Goal: Browse casually: Explore the website without a specific task or goal

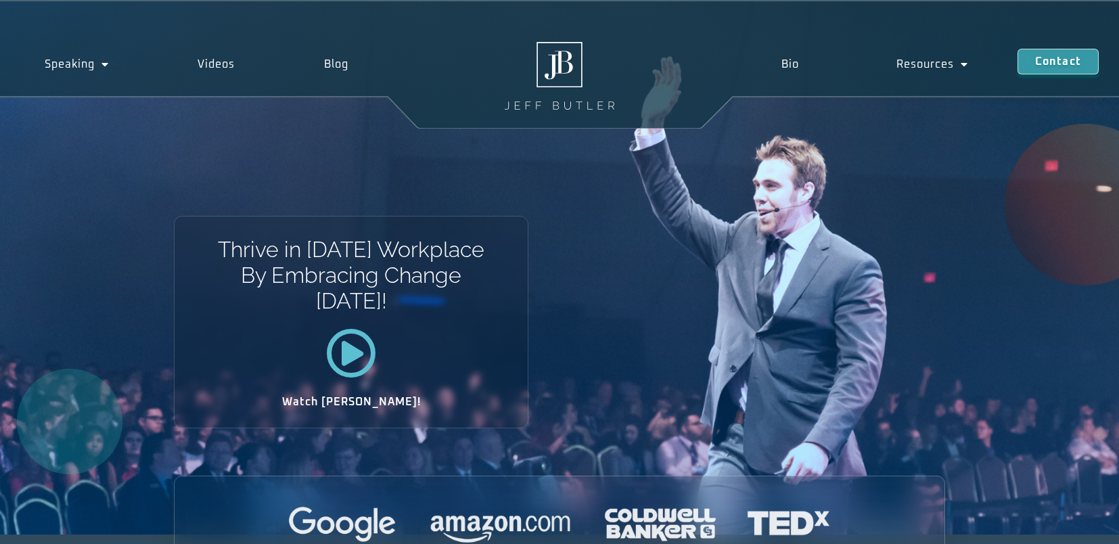
click at [588, 282] on div "Thrive in [DATE] Workplace By Embracing Change [DATE]! Watch [PERSON_NAME]!" at bounding box center [559, 267] width 1119 height 533
click at [587, 279] on div "Thrive in [DATE] Workplace By Embracing Change [DATE]! Watch [PERSON_NAME]!" at bounding box center [559, 267] width 1119 height 533
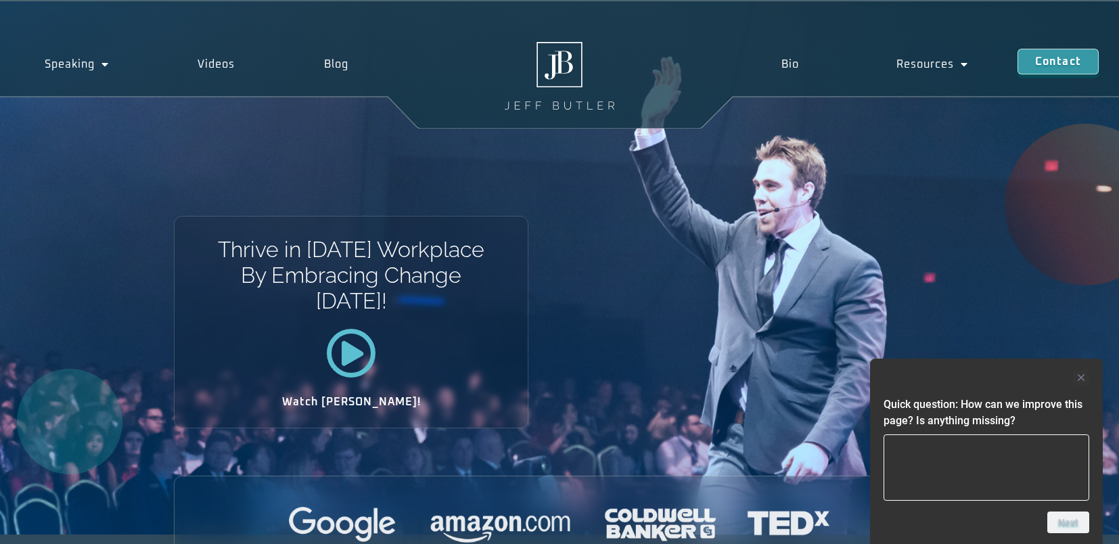
click at [585, 277] on div "Thrive in [DATE] Workplace By Embracing Change [DATE]! Watch [PERSON_NAME]!" at bounding box center [559, 267] width 1119 height 533
click at [1081, 373] on rect "Hide survey" at bounding box center [1081, 377] width 16 height 16
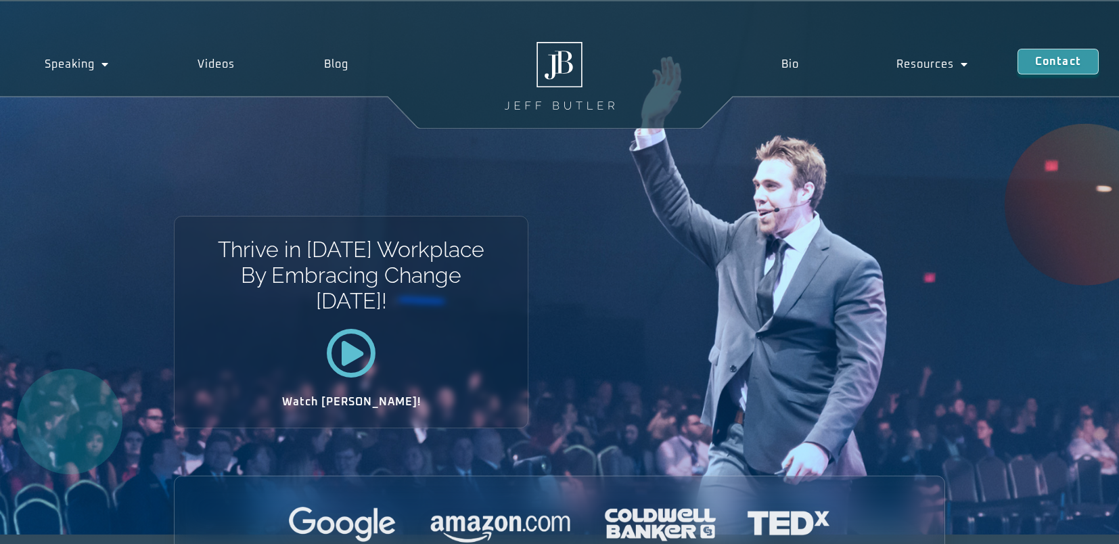
click at [650, 269] on div "Thrive in [DATE] Workplace By Embracing Change [DATE]! Watch [PERSON_NAME]!" at bounding box center [559, 267] width 1119 height 533
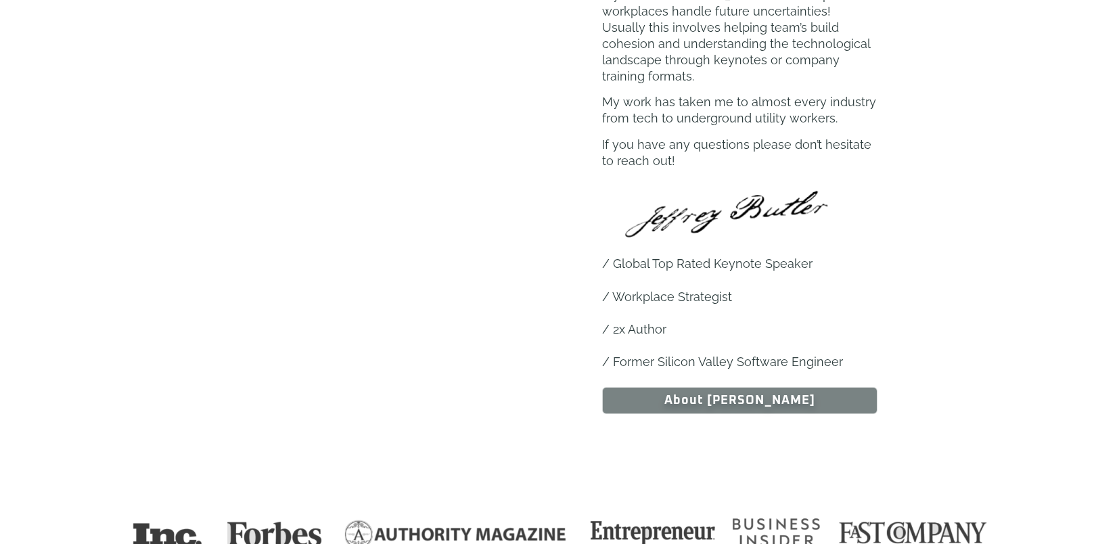
scroll to position [849, 0]
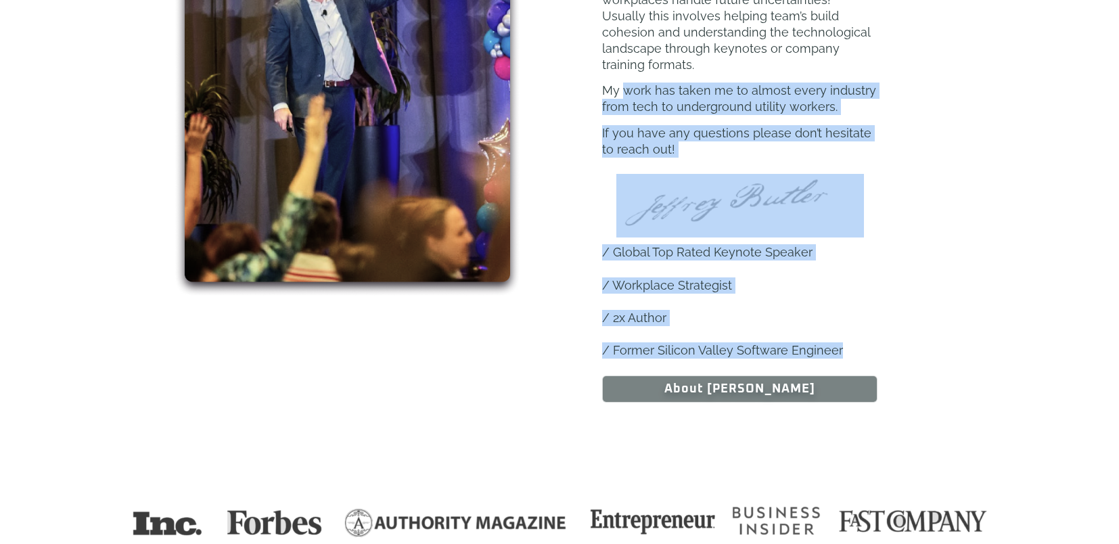
drag, startPoint x: 841, startPoint y: 331, endPoint x: 623, endPoint y: 81, distance: 331.4
click at [623, 81] on div "Hey there, and welcome to my website! My name is [PERSON_NAME] and I help workp…" at bounding box center [740, 146] width 411 height 512
click at [623, 83] on p "My work has taken me to almost every industry from tech to underground utility …" at bounding box center [739, 99] width 275 height 32
drag, startPoint x: 601, startPoint y: 73, endPoint x: 849, endPoint y: 332, distance: 358.5
click at [849, 332] on div "Hey there, and welcome to my website! My name is [PERSON_NAME] and I help workp…" at bounding box center [740, 146] width 411 height 512
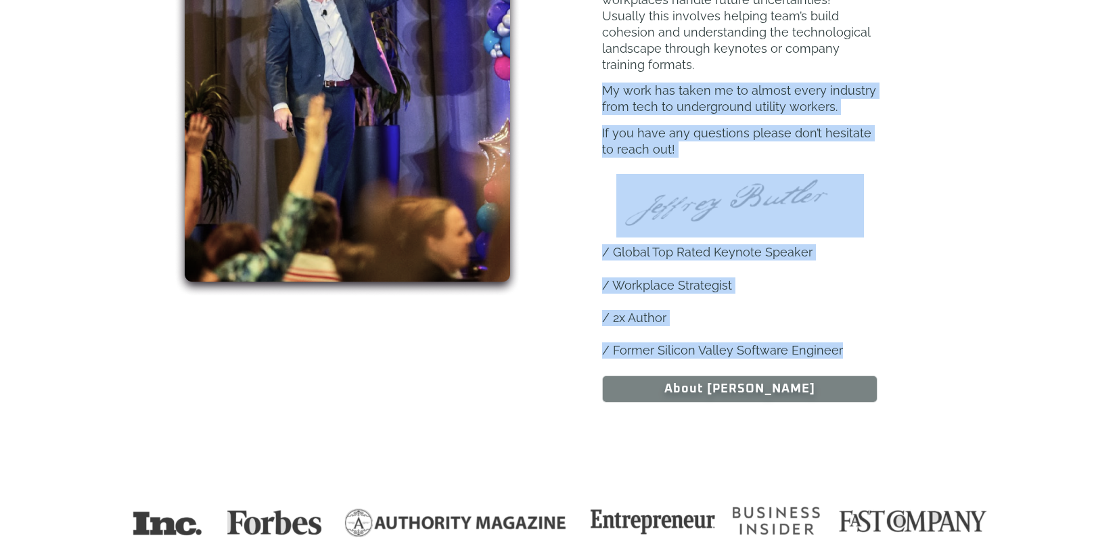
click at [849, 342] on p "/ Former Silicon Valley Software Engineer" at bounding box center [739, 350] width 275 height 16
drag, startPoint x: 839, startPoint y: 338, endPoint x: 604, endPoint y: 76, distance: 352.3
click at [604, 76] on div "Hey there, and welcome to my website! My name is [PERSON_NAME] and I help workp…" at bounding box center [740, 146] width 411 height 512
click at [604, 83] on p "My work has taken me to almost every industry from tech to underground utility …" at bounding box center [739, 99] width 275 height 32
drag, startPoint x: 602, startPoint y: 70, endPoint x: 849, endPoint y: 340, distance: 366.0
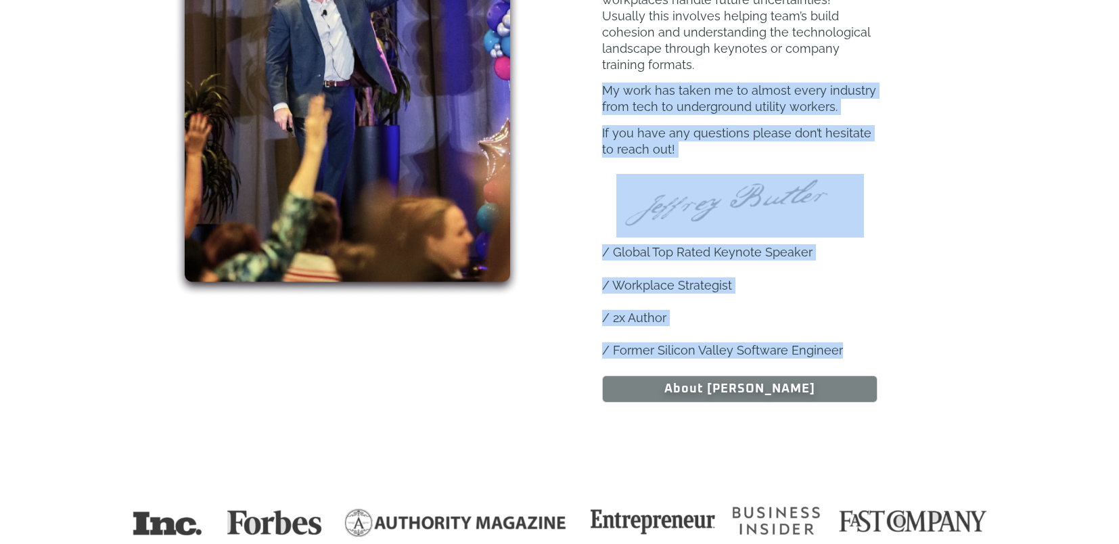
click at [849, 340] on div "Hey there, and welcome to my website! My name is [PERSON_NAME] and I help workp…" at bounding box center [740, 146] width 411 height 512
click at [849, 342] on p "/ Former Silicon Valley Software Engineer" at bounding box center [739, 350] width 275 height 16
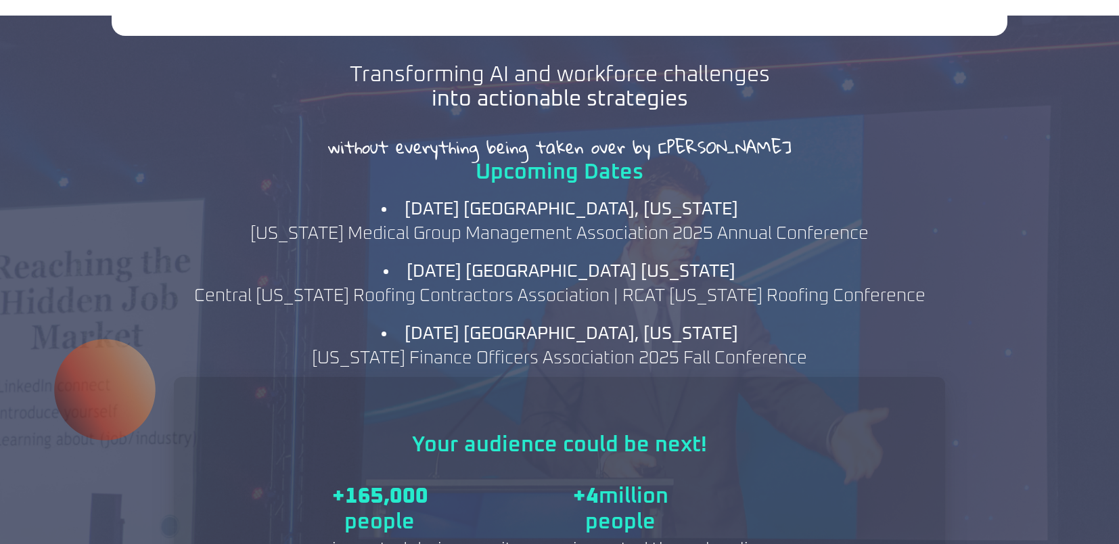
scroll to position [1434, 0]
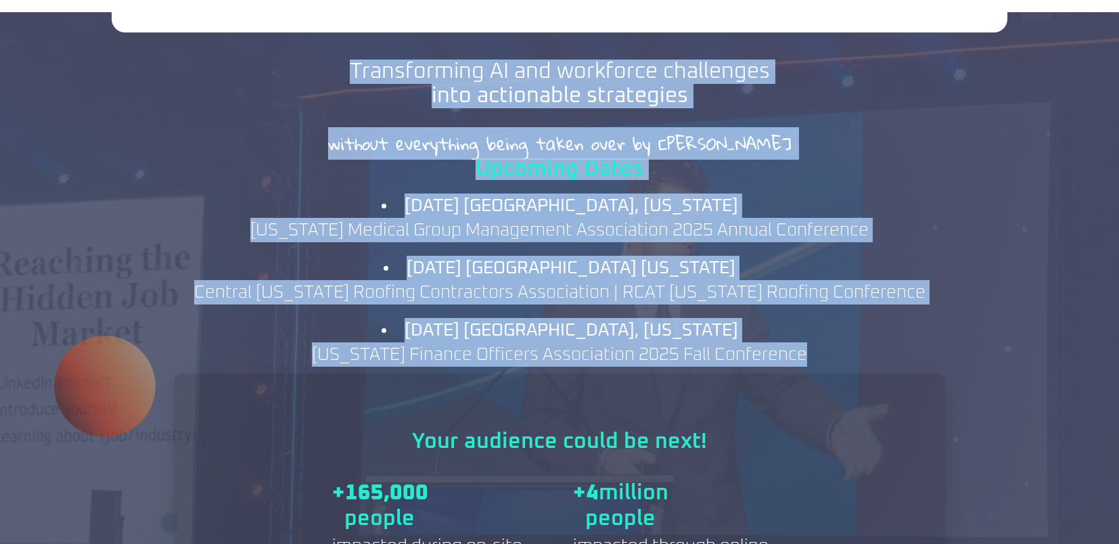
drag, startPoint x: 820, startPoint y: 338, endPoint x: 338, endPoint y: 49, distance: 561.8
click at [338, 49] on div "Transforming AI and workforce challenges into actionable strategies without eve…" at bounding box center [559, 393] width 771 height 763
click at [338, 60] on div "Transforming AI and workforce challenges into actionable strategies" at bounding box center [560, 91] width 515 height 62
drag, startPoint x: 337, startPoint y: 49, endPoint x: 832, endPoint y: 332, distance: 570.4
click at [832, 332] on div "Transforming AI and workforce challenges into actionable strategies without eve…" at bounding box center [559, 393] width 771 height 763
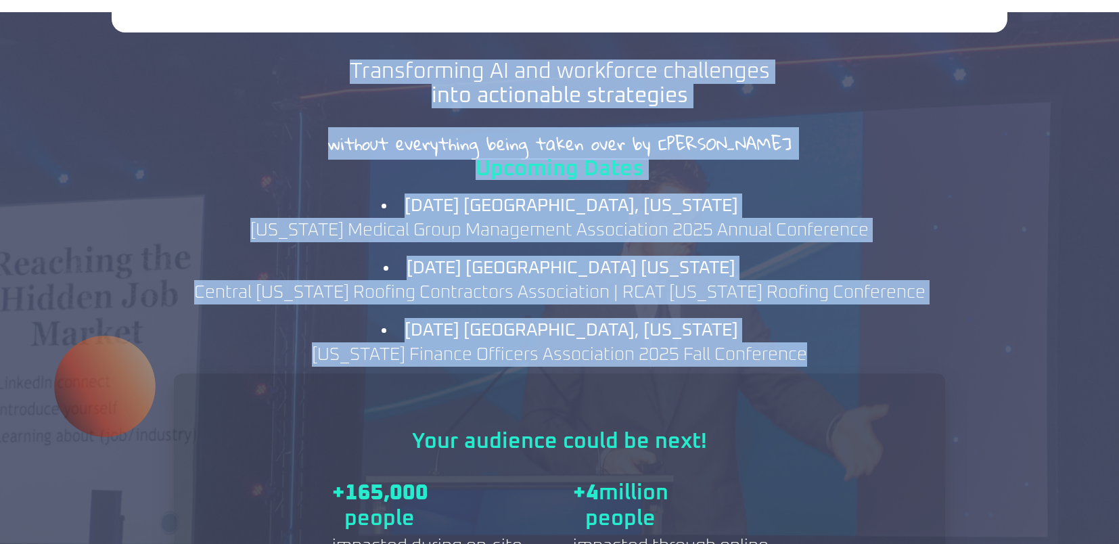
click at [832, 332] on div "Upcoming Dates [DATE] [GEOGRAPHIC_DATA], [US_STATE] [US_STATE] Medical Group Ma…" at bounding box center [559, 263] width 771 height 222
drag, startPoint x: 819, startPoint y: 336, endPoint x: 353, endPoint y: 58, distance: 542.7
click at [353, 58] on div "Transforming AI and workforce challenges into actionable strategies without eve…" at bounding box center [559, 393] width 771 height 763
click at [353, 60] on h2 "Transforming AI and workforce challenges into actionable strategies" at bounding box center [560, 84] width 420 height 49
drag, startPoint x: 349, startPoint y: 53, endPoint x: 829, endPoint y: 334, distance: 556.9
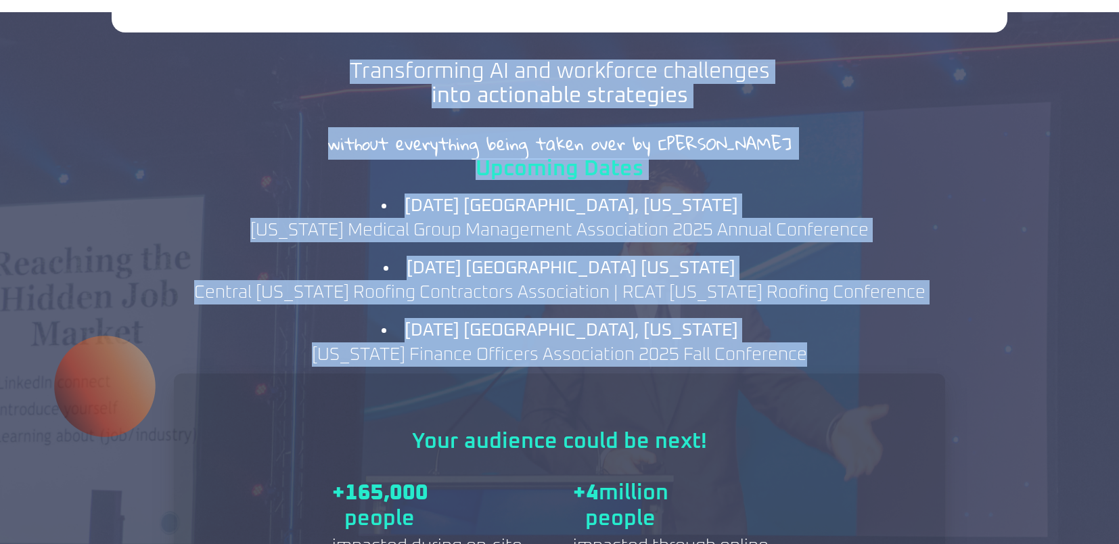
click at [829, 334] on div "Transforming AI and workforce challenges into actionable strategies without eve…" at bounding box center [559, 393] width 771 height 763
click at [829, 334] on div "Upcoming Dates [DATE] [GEOGRAPHIC_DATA], [US_STATE] [US_STATE] Medical Group Ma…" at bounding box center [559, 263] width 771 height 222
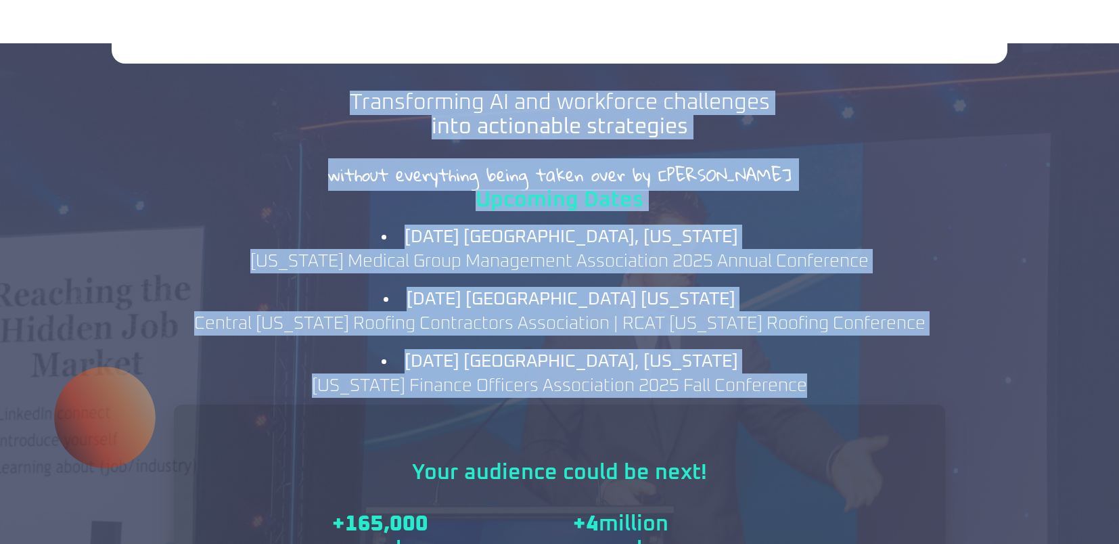
scroll to position [0, 0]
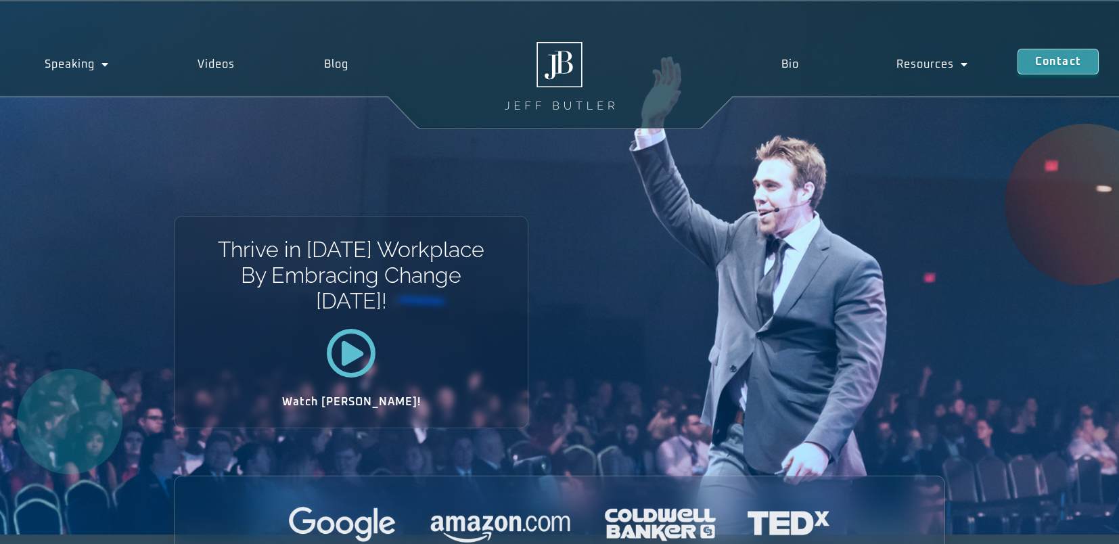
drag, startPoint x: 215, startPoint y: 244, endPoint x: 461, endPoint y: 328, distance: 259.6
click at [461, 330] on div "Thrive in [DATE] Workplace By Embracing Change [DATE]! Watch [PERSON_NAME]!" at bounding box center [351, 322] width 355 height 212
click at [464, 313] on h1 "Thrive in [DATE] Workplace By Embracing Change [DATE]!" at bounding box center [351, 276] width 269 height 78
drag, startPoint x: 250, startPoint y: 252, endPoint x: 433, endPoint y: 303, distance: 190.1
click at [433, 303] on h1 "Thrive in [DATE] Workplace By Embracing Change [DATE]!" at bounding box center [351, 276] width 269 height 78
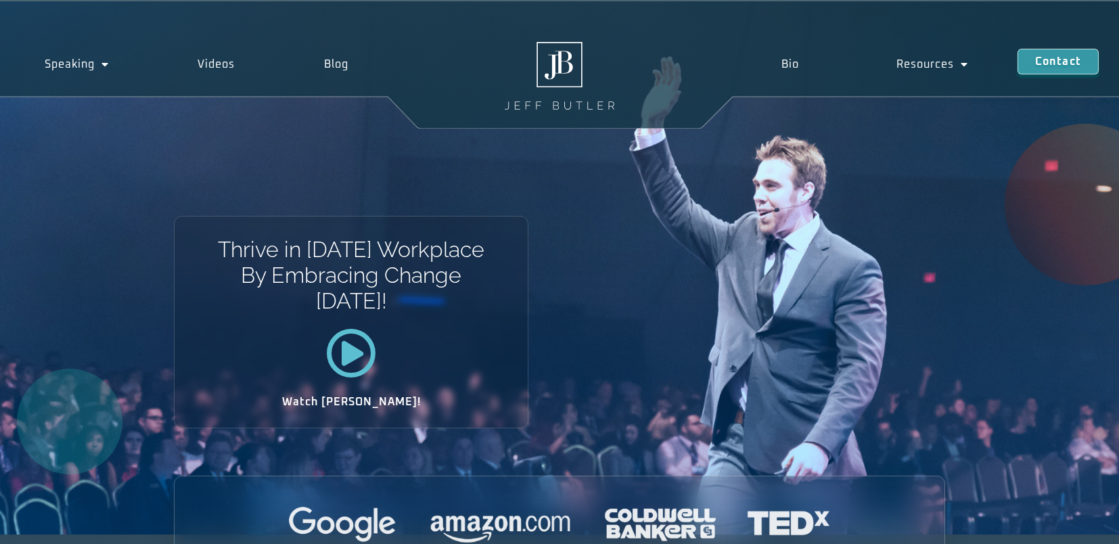
click at [433, 303] on h1 "Thrive in [DATE] Workplace By Embracing Change [DATE]!" at bounding box center [351, 276] width 269 height 78
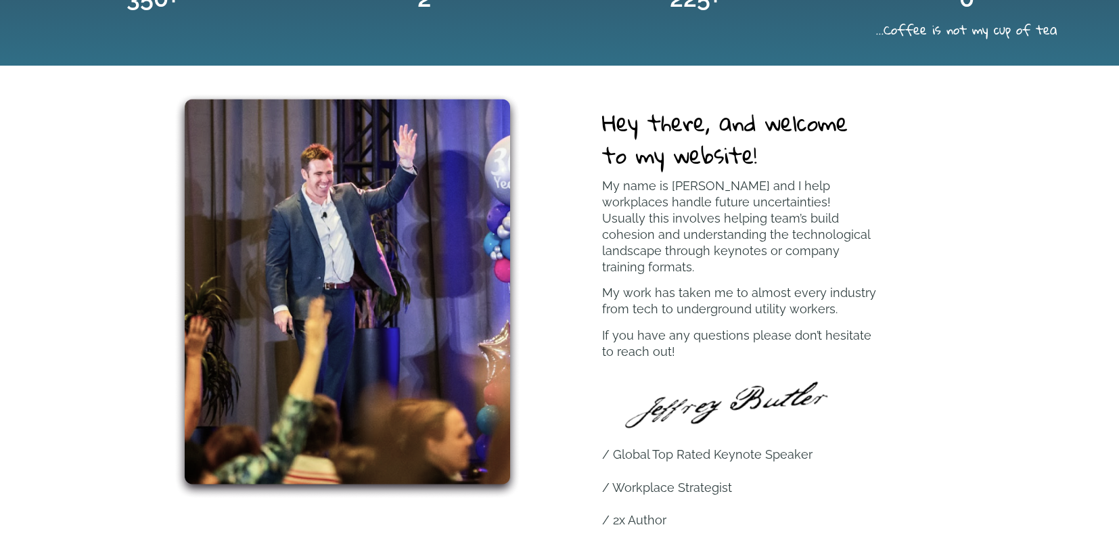
scroll to position [681, 0]
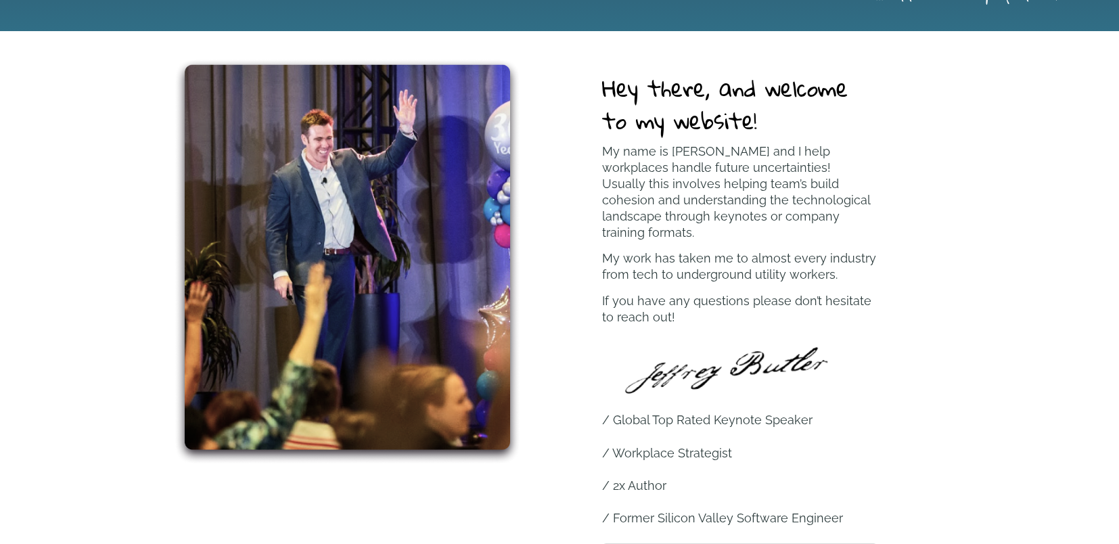
drag, startPoint x: 566, startPoint y: 342, endPoint x: 860, endPoint y: 505, distance: 336.2
click at [860, 505] on div "Hey there, and welcome to my website! My name is [PERSON_NAME] and I help workp…" at bounding box center [740, 314] width 411 height 512
click at [860, 510] on p "/ Former Silicon Valley Software Engineer" at bounding box center [739, 518] width 275 height 16
drag, startPoint x: 868, startPoint y: 501, endPoint x: 607, endPoint y: 91, distance: 485.3
click at [607, 91] on div "Hey there, and welcome to my website! My name is [PERSON_NAME] and I help workp…" at bounding box center [740, 314] width 411 height 512
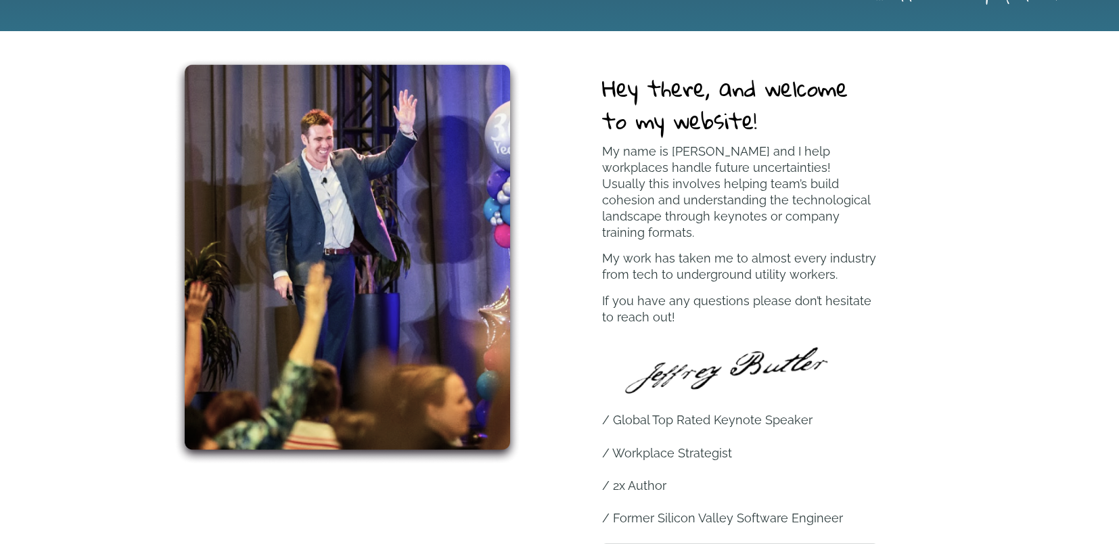
click at [606, 91] on h2 "Hey there, and welcome to my website!" at bounding box center [739, 104] width 275 height 65
drag, startPoint x: 600, startPoint y: 85, endPoint x: 847, endPoint y: 506, distance: 487.1
click at [847, 506] on div "Hey there, and welcome to my website! My name is [PERSON_NAME] and I help workp…" at bounding box center [740, 314] width 411 height 512
click at [847, 510] on p "/ Former Silicon Valley Software Engineer" at bounding box center [739, 518] width 275 height 16
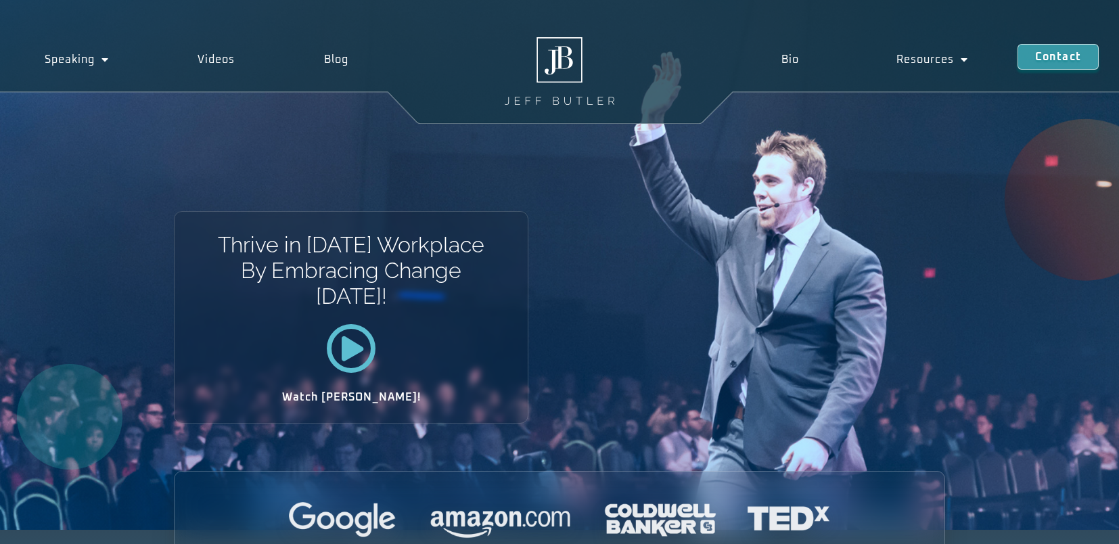
scroll to position [0, 0]
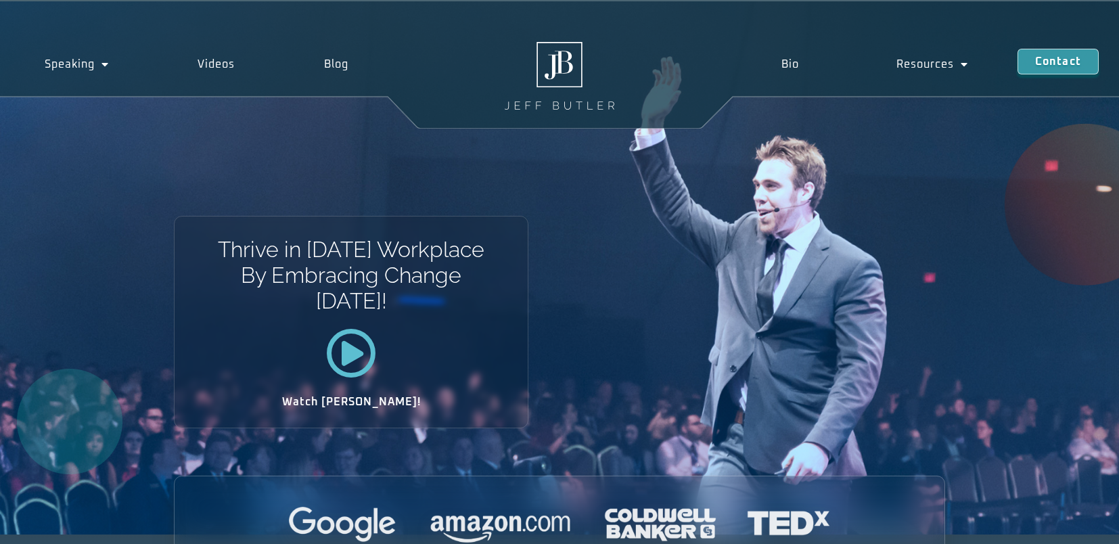
drag, startPoint x: 703, startPoint y: 175, endPoint x: 5, endPoint y: 33, distance: 712.0
click at [72, 116] on div "Speaking Schedule Speaking Programs Videos Blog Speaking Schedule Speaking Prog…" at bounding box center [559, 64] width 1119 height 129
